Goal: Task Accomplishment & Management: Manage account settings

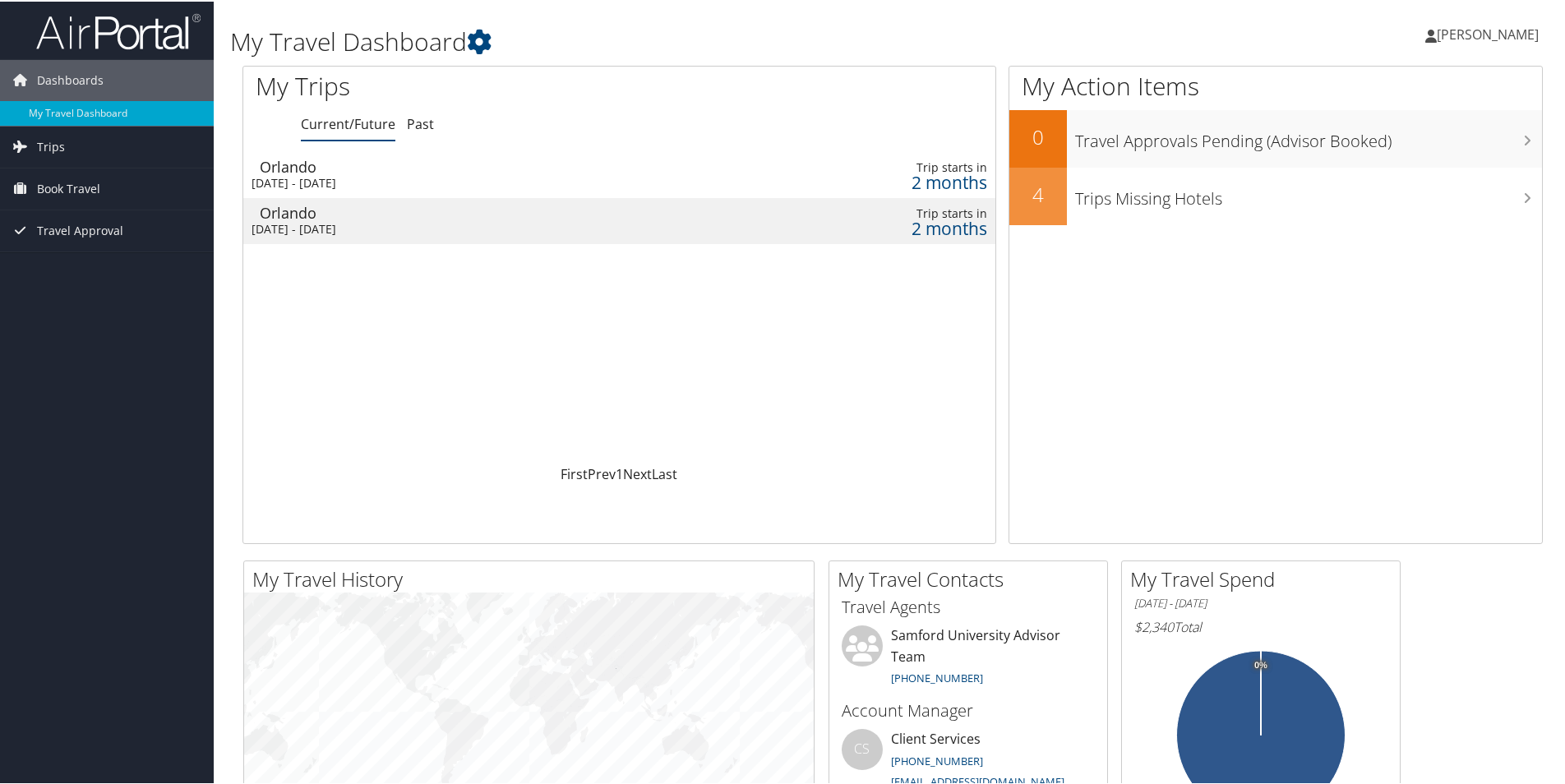
click at [298, 176] on div "Mon 20 Oct 2025 - Fri 24 Oct 2025" at bounding box center [478, 181] width 453 height 15
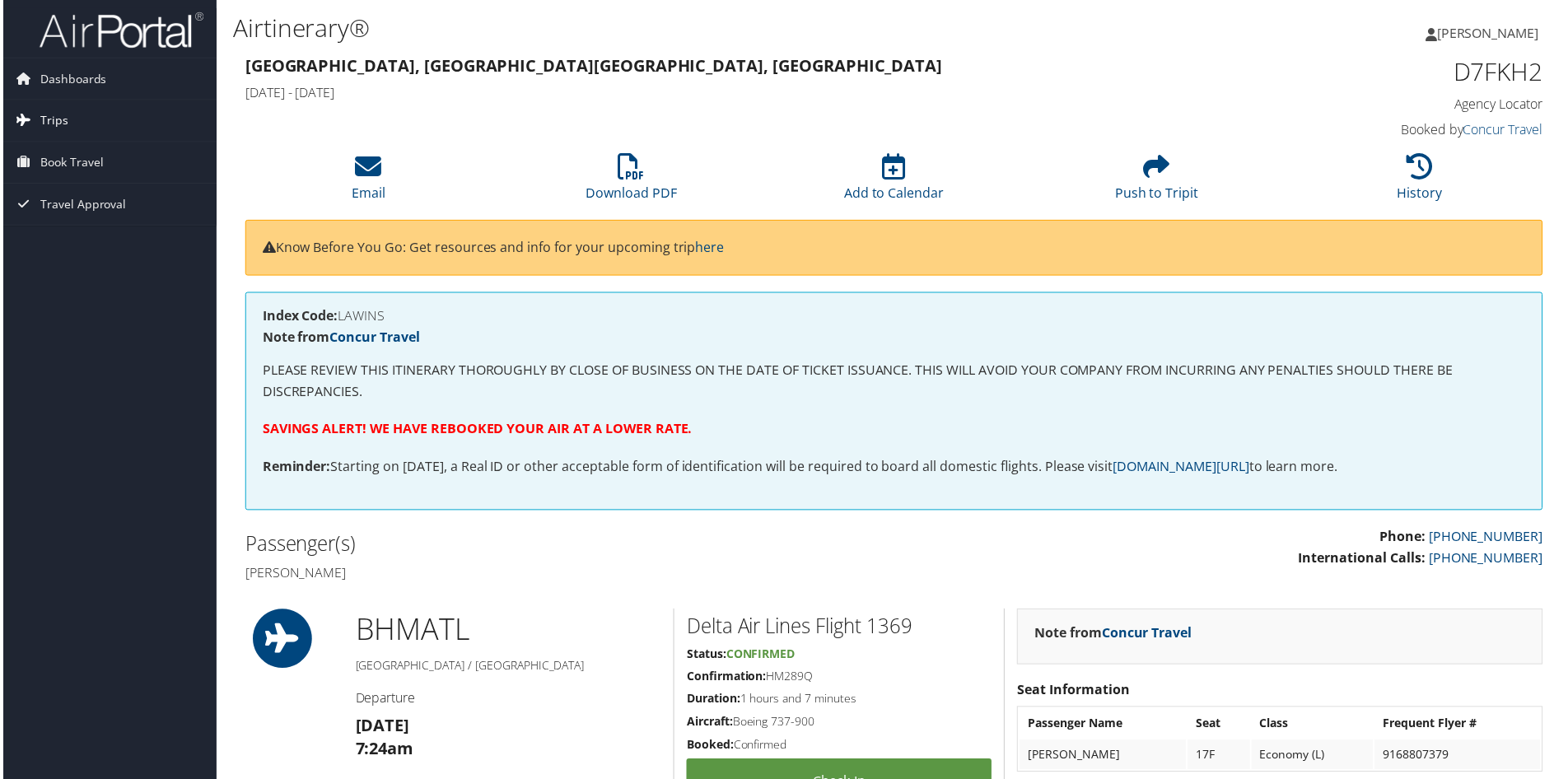
click at [54, 125] on span "Trips" at bounding box center [51, 122] width 28 height 41
click at [79, 171] on link "Past Trips" at bounding box center [107, 178] width 215 height 25
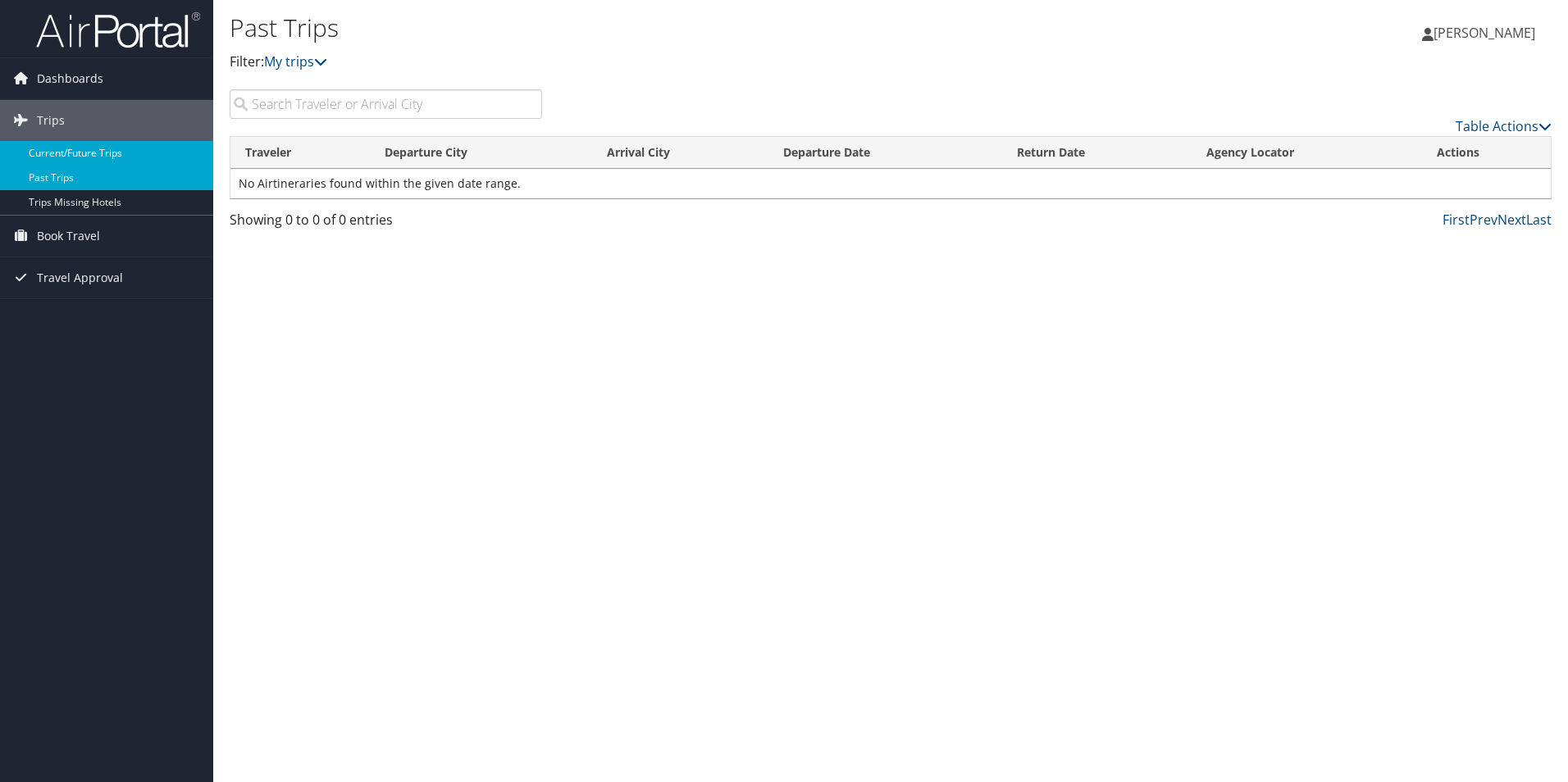
click at [79, 155] on link "Current/Future Trips" at bounding box center [106, 153] width 214 height 25
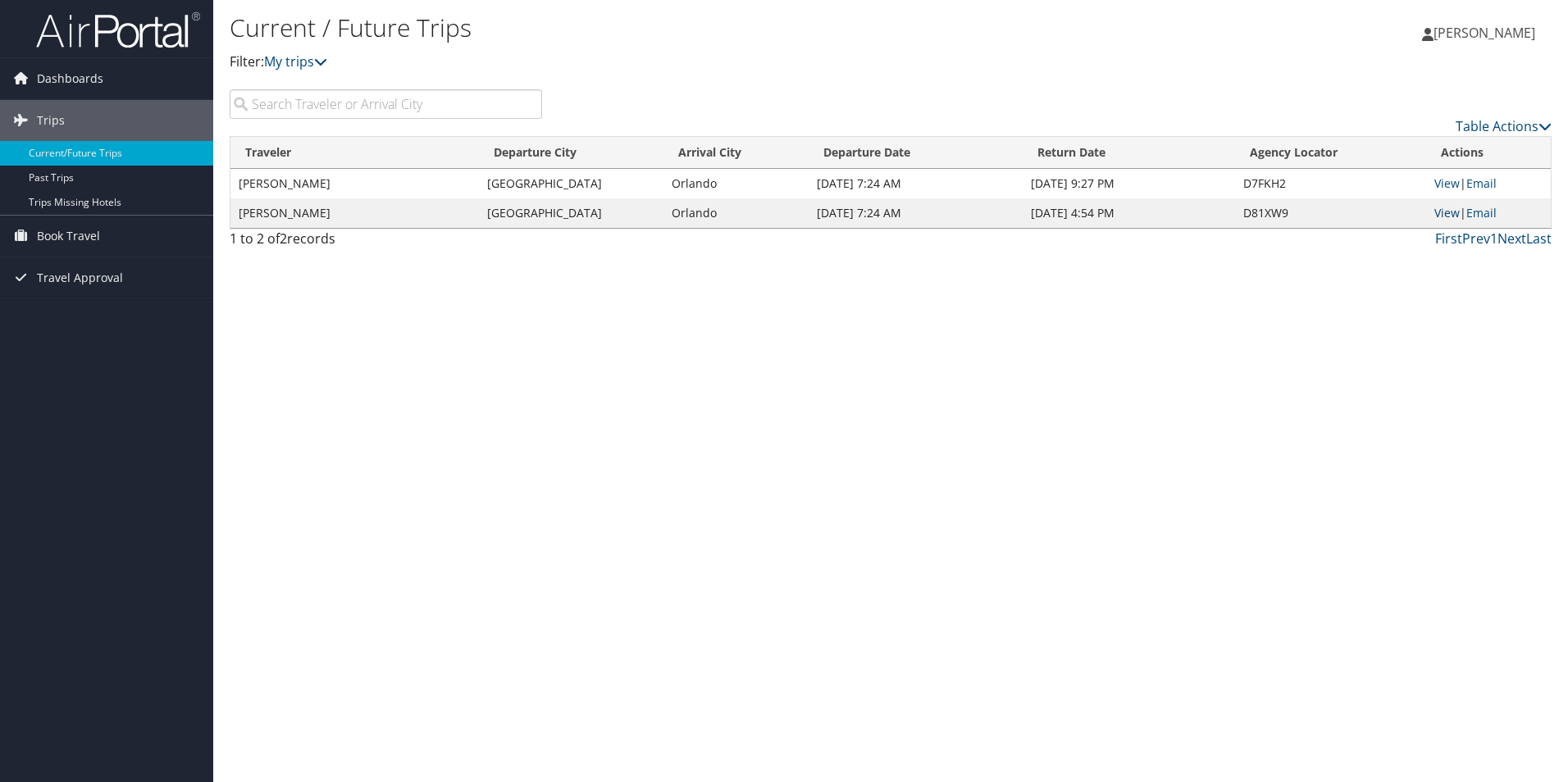
click at [1441, 215] on link "View" at bounding box center [1447, 213] width 26 height 15
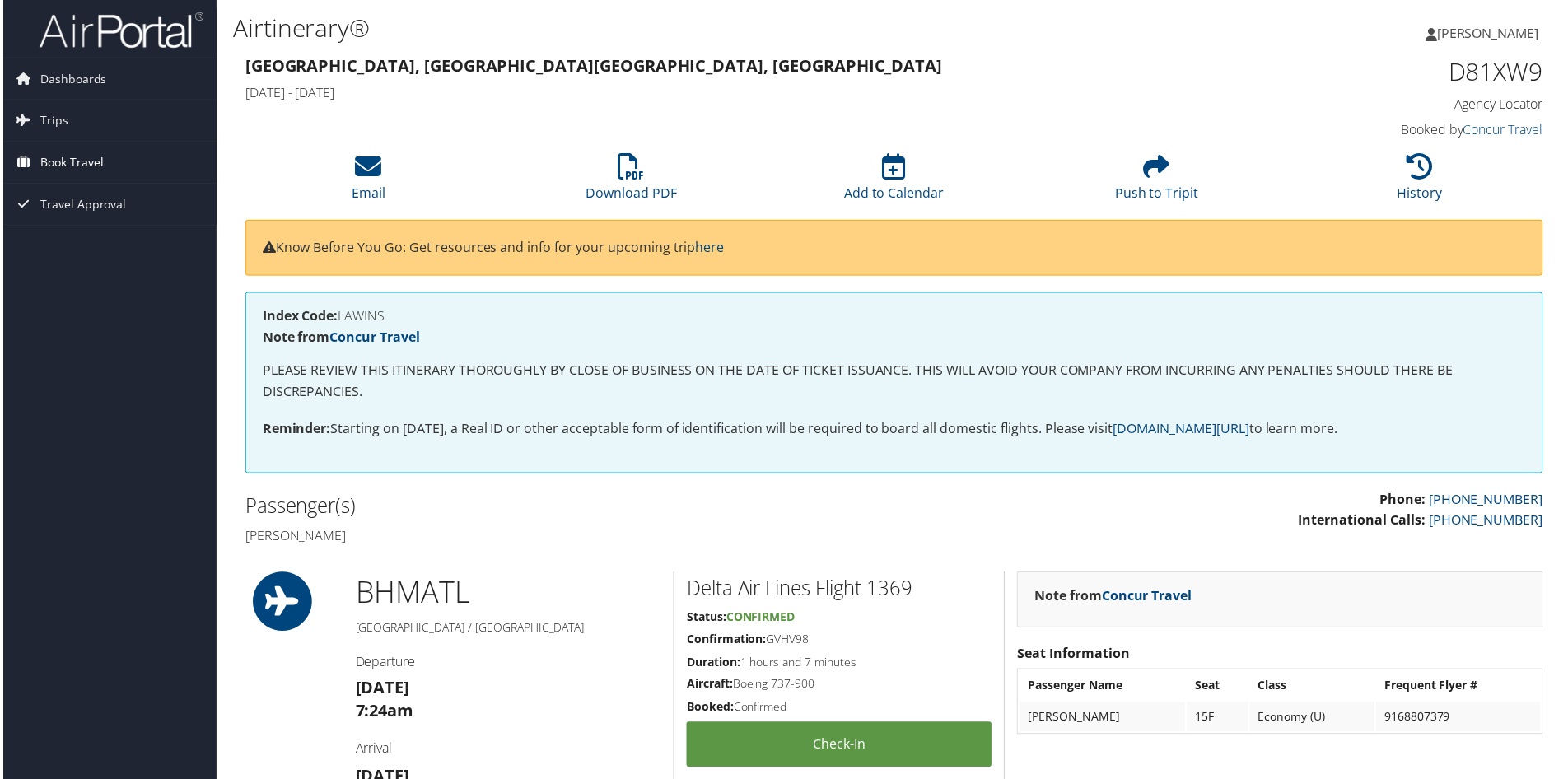
click at [61, 162] on span "Book Travel" at bounding box center [69, 163] width 64 height 41
click at [81, 242] on link "Book/Manage Online Trips" at bounding box center [107, 246] width 215 height 25
click at [65, 128] on link "Trips" at bounding box center [107, 122] width 215 height 41
